Goal: Find specific page/section: Find specific page/section

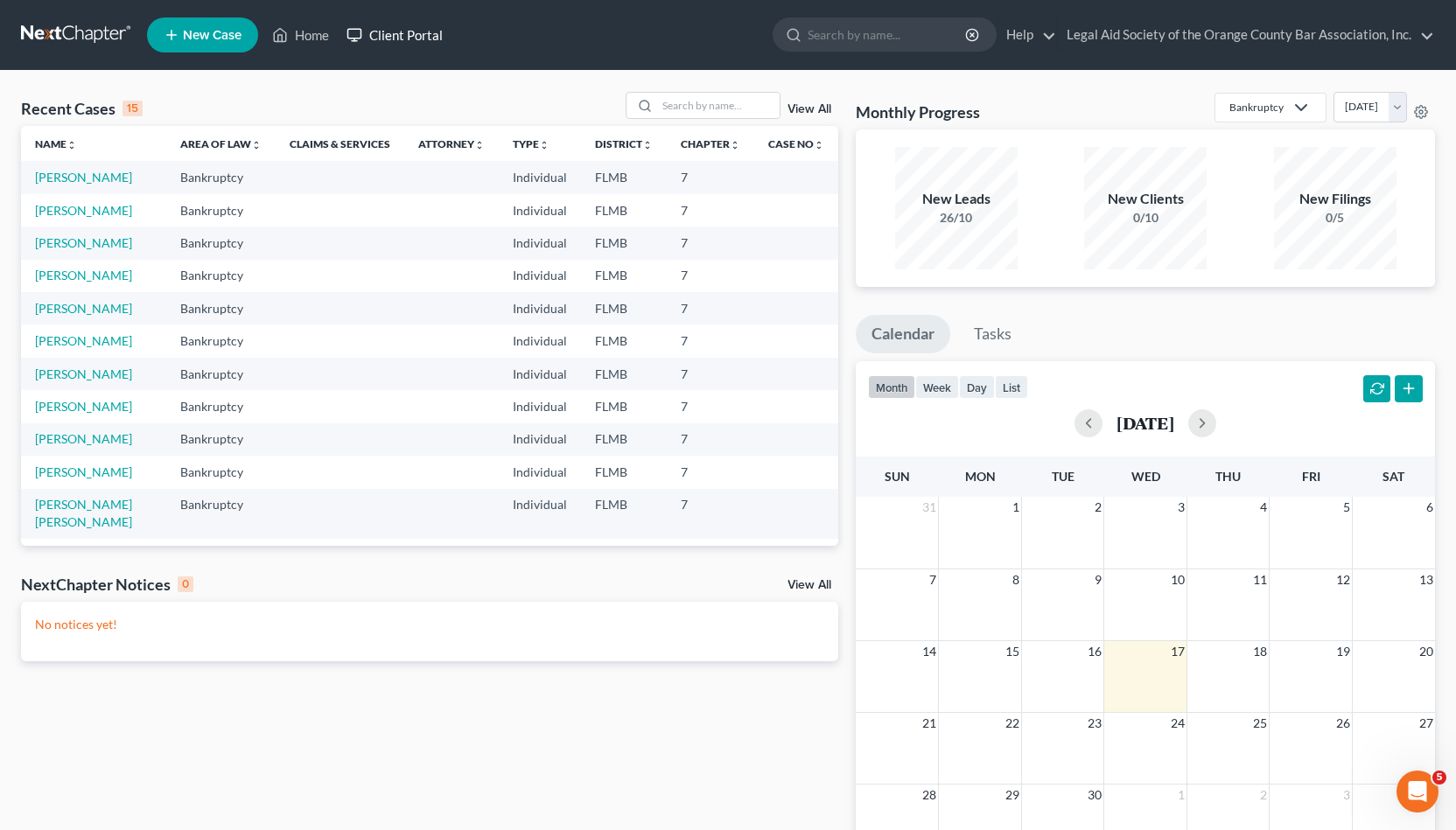
click at [408, 35] on link "Client Portal" at bounding box center [394, 35] width 113 height 32
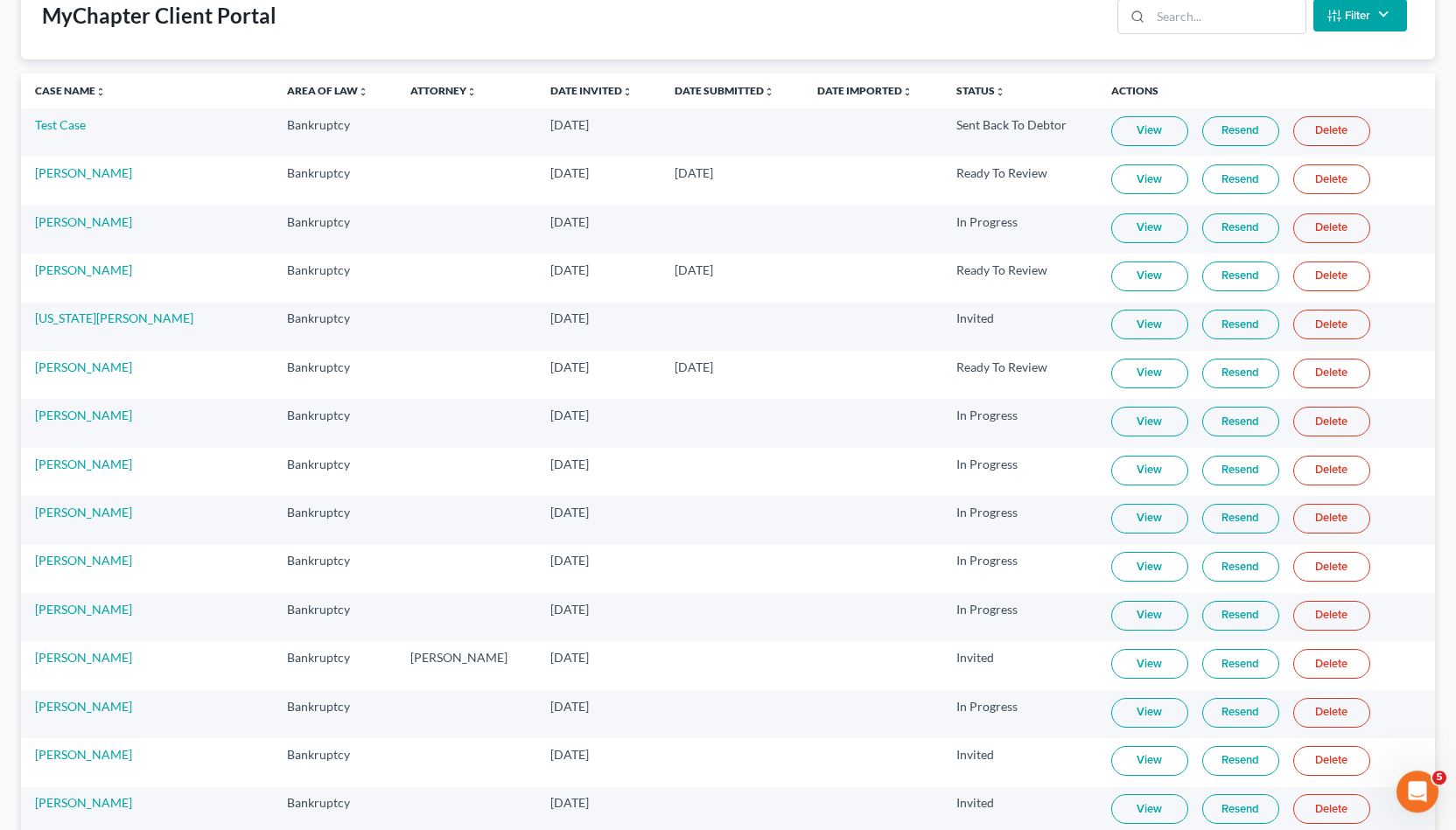
scroll to position [119, 0]
drag, startPoint x: 142, startPoint y: 379, endPoint x: 25, endPoint y: 357, distance: 119.1
click at [25, 357] on td "[PERSON_NAME]" at bounding box center [147, 375] width 252 height 48
copy link "[PERSON_NAME]"
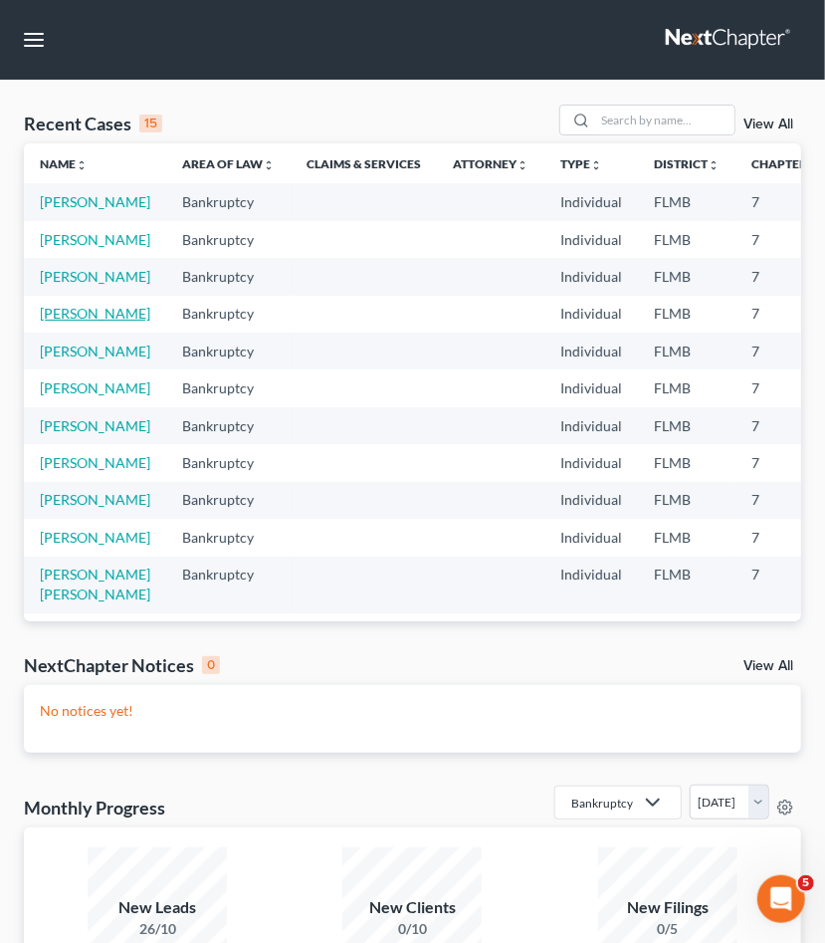
click at [56, 322] on link "[PERSON_NAME]" at bounding box center [95, 313] width 111 height 17
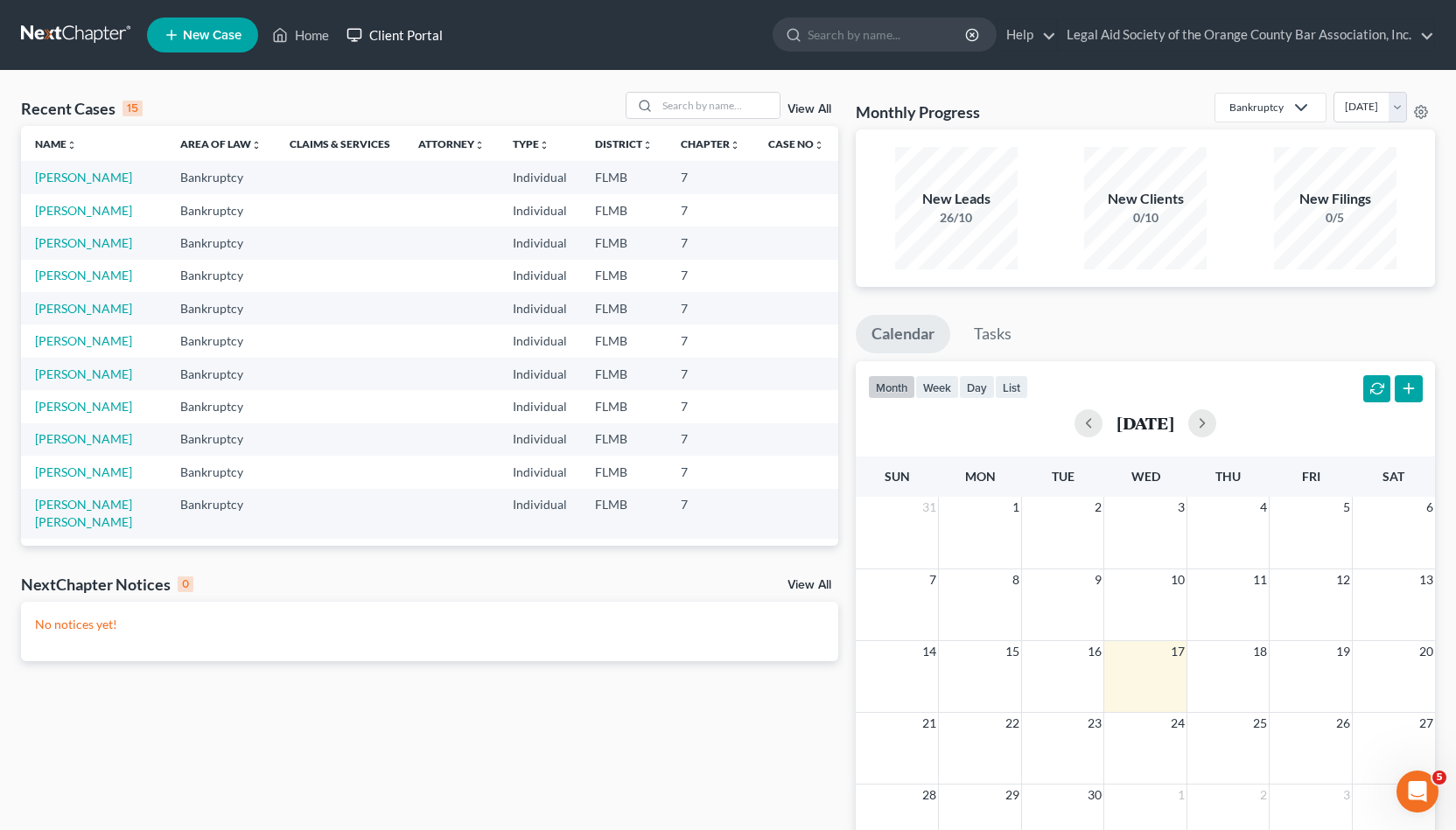
click at [388, 36] on link "Client Portal" at bounding box center [394, 35] width 113 height 32
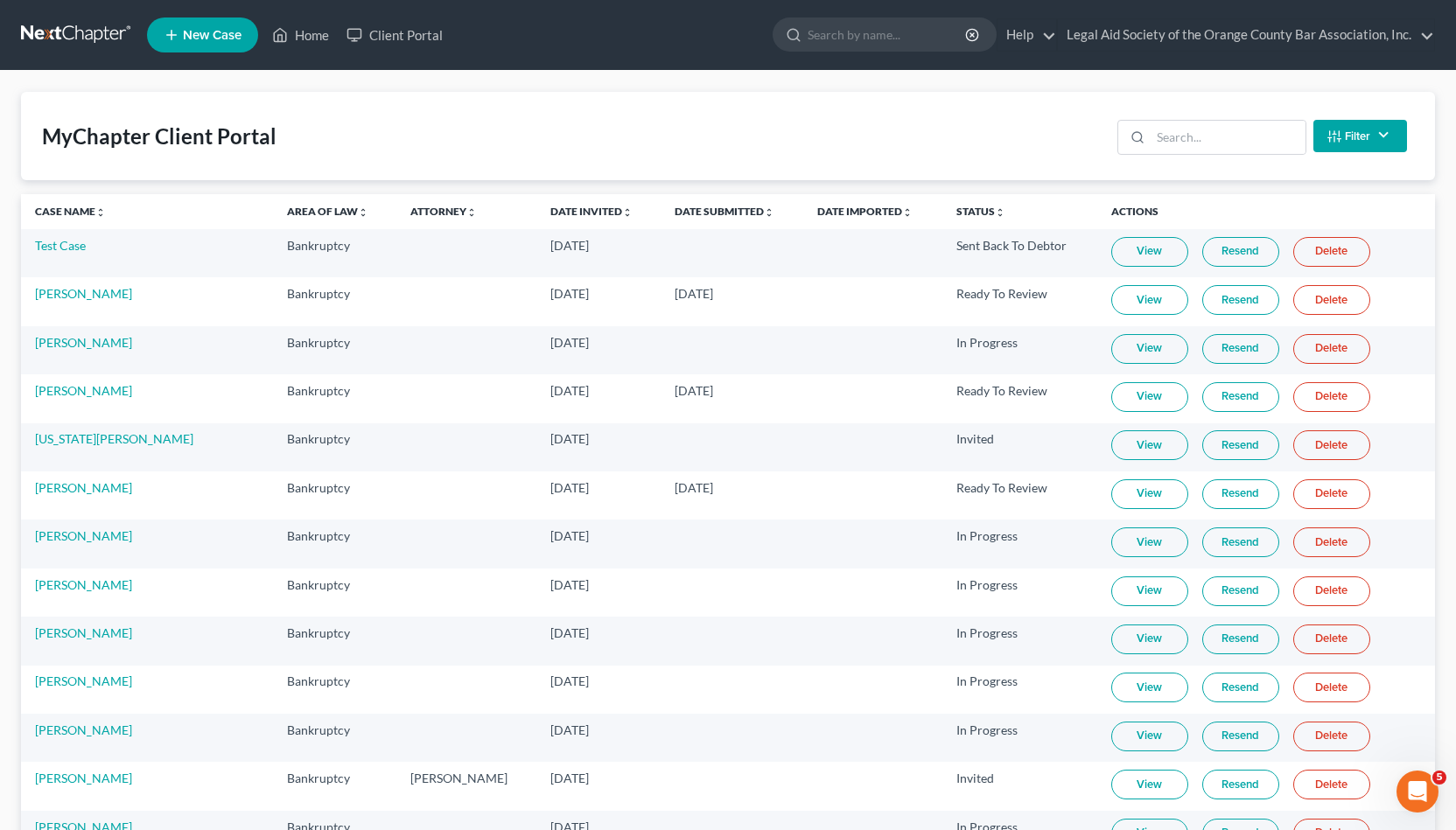
click at [725, 492] on link "View" at bounding box center [1150, 494] width 77 height 30
